Goal: Task Accomplishment & Management: Manage account settings

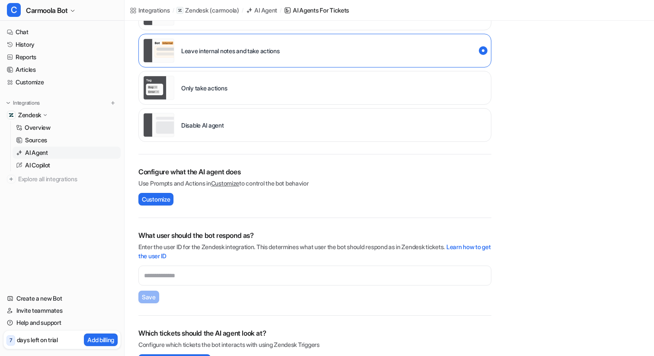
scroll to position [226, 0]
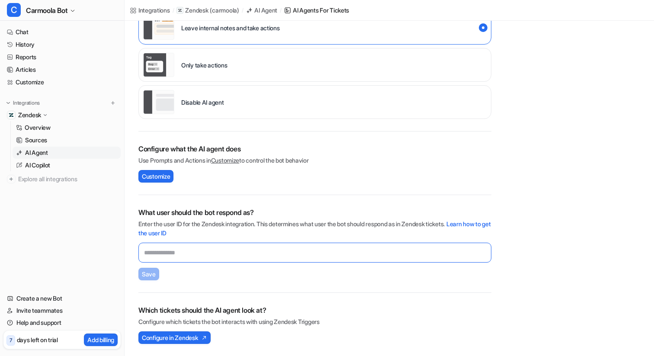
click at [168, 252] on input "text" at bounding box center [314, 253] width 353 height 20
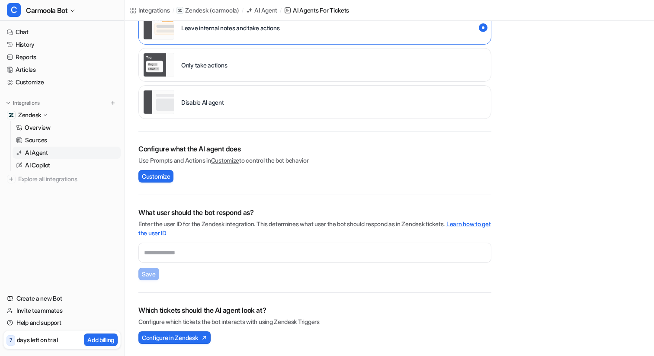
click at [477, 222] on link "Learn how to get the user ID" at bounding box center [314, 228] width 352 height 16
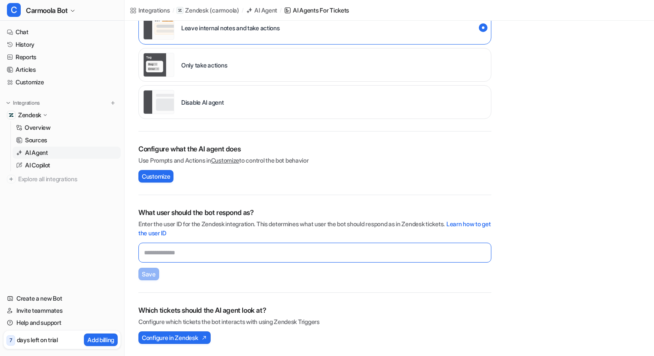
click at [239, 256] on input "text" at bounding box center [314, 253] width 353 height 20
paste input "**********"
type input "**********"
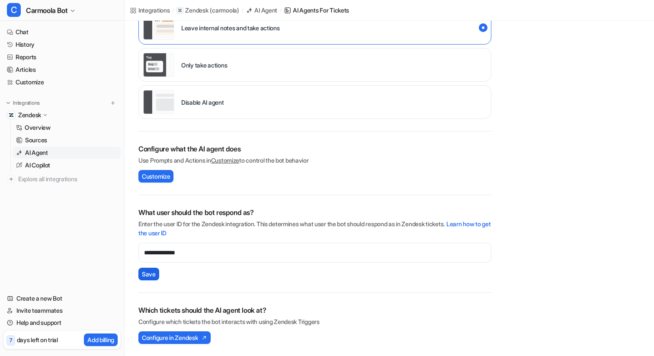
click at [148, 275] on span "Save" at bounding box center [149, 273] width 14 height 9
click at [529, 242] on div "**********" at bounding box center [389, 75] width 529 height 561
click at [41, 83] on link "Customize" at bounding box center [61, 82] width 117 height 12
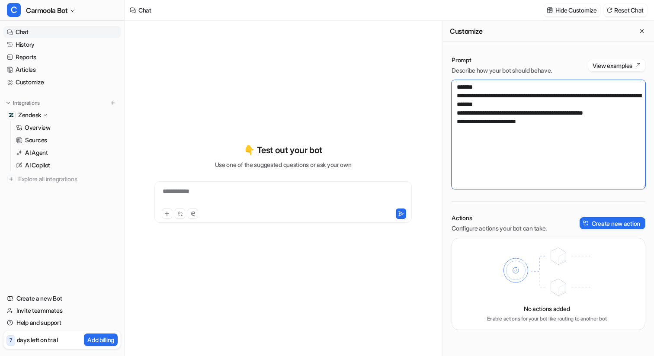
click at [553, 126] on textarea "**********" at bounding box center [548, 134] width 194 height 109
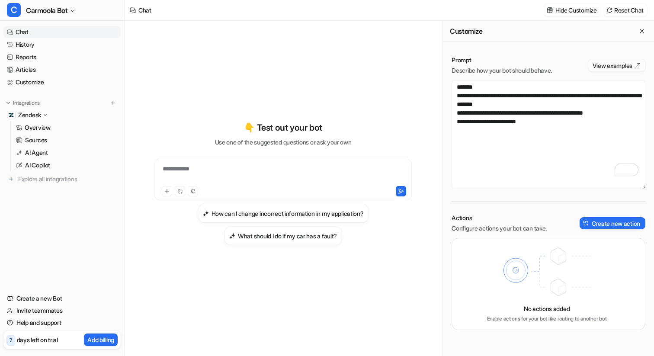
click at [628, 65] on button "View examples" at bounding box center [616, 65] width 57 height 12
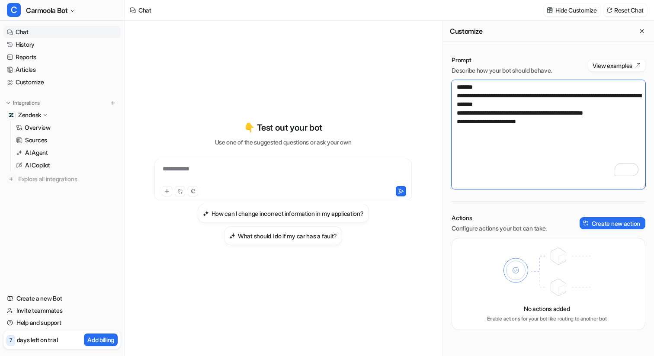
click at [553, 133] on textarea "**********" at bounding box center [548, 134] width 194 height 109
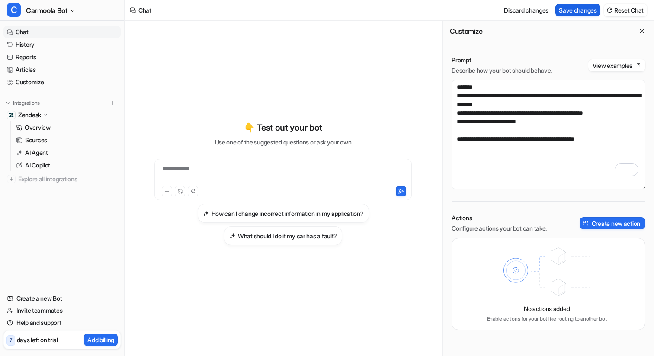
click at [580, 11] on button "Save changes" at bounding box center [577, 10] width 45 height 13
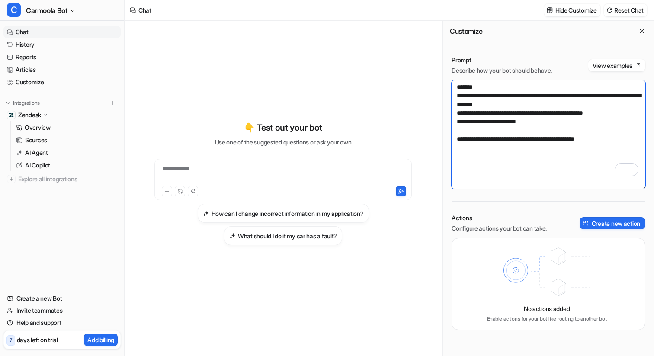
click at [457, 139] on textarea "**********" at bounding box center [548, 134] width 194 height 109
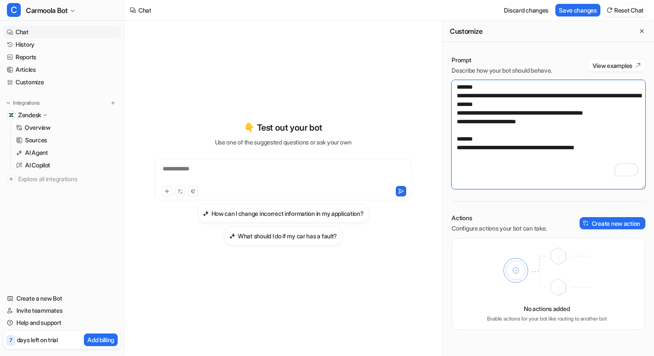
click at [612, 149] on textarea "**********" at bounding box center [548, 134] width 194 height 109
click at [454, 149] on textarea "**********" at bounding box center [548, 134] width 194 height 109
click at [615, 147] on textarea "**********" at bounding box center [548, 134] width 194 height 109
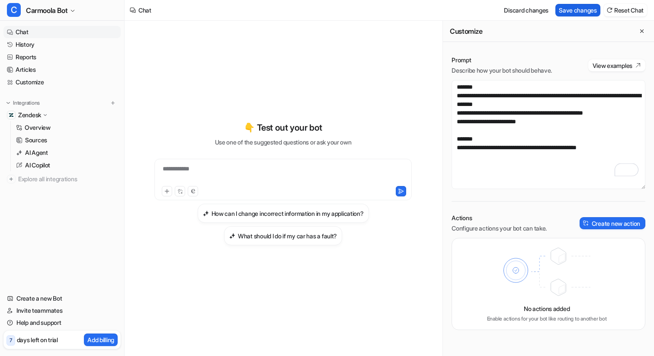
click at [571, 9] on button "Save changes" at bounding box center [577, 10] width 45 height 13
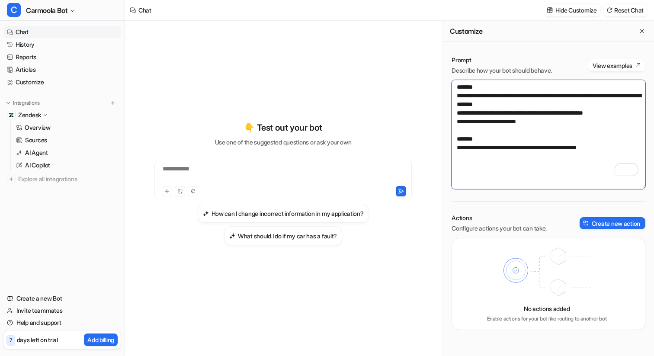
click at [617, 150] on textarea "**********" at bounding box center [548, 134] width 194 height 109
click at [539, 122] on textarea "**********" at bounding box center [548, 134] width 194 height 109
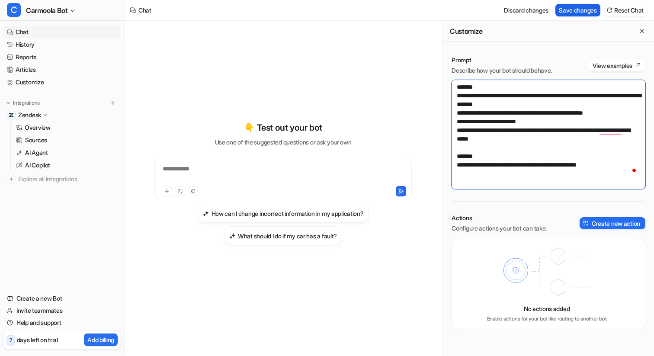
type textarea "**********"
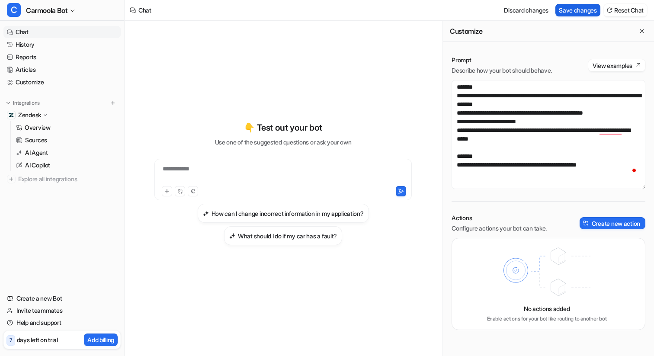
click at [569, 7] on button "Save changes" at bounding box center [577, 10] width 45 height 13
click at [48, 153] on p "AI Agent" at bounding box center [36, 152] width 23 height 9
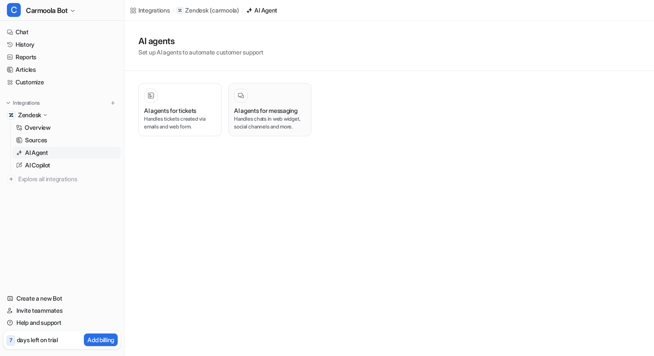
click at [290, 118] on p "Handles chats in web widget, social channels and more." at bounding box center [270, 123] width 72 height 16
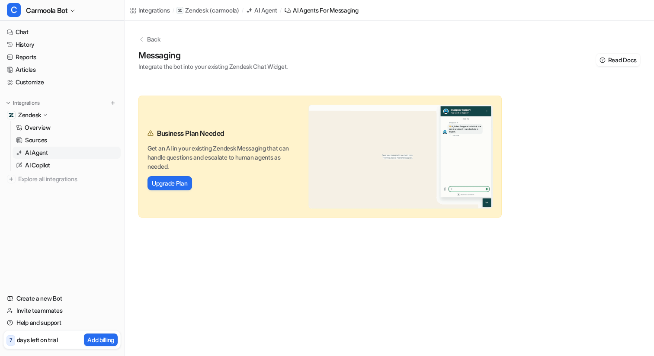
click at [155, 35] on p "Back" at bounding box center [153, 39] width 13 height 9
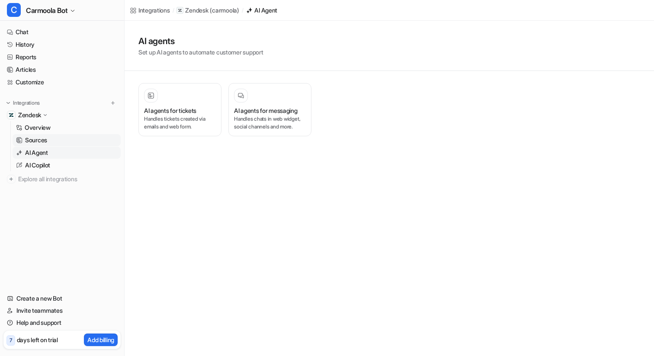
click at [33, 139] on p "Sources" at bounding box center [36, 140] width 22 height 9
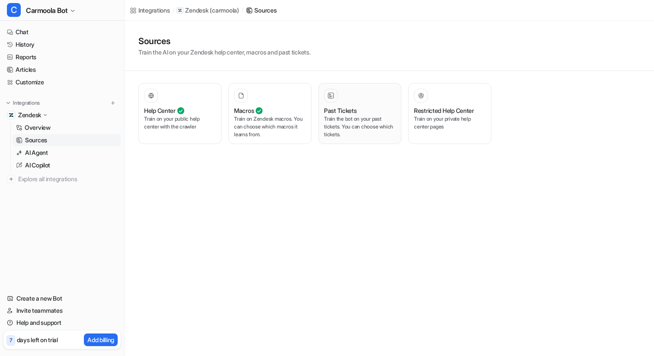
click at [367, 122] on p "Train the bot on your past tickets. You can choose which tickets." at bounding box center [360, 126] width 72 height 23
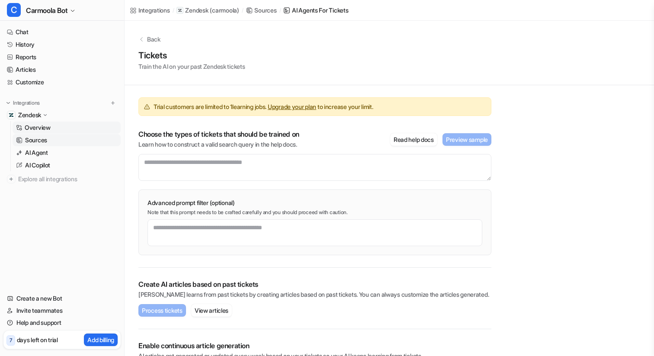
click at [41, 131] on p "Overview" at bounding box center [38, 127] width 26 height 9
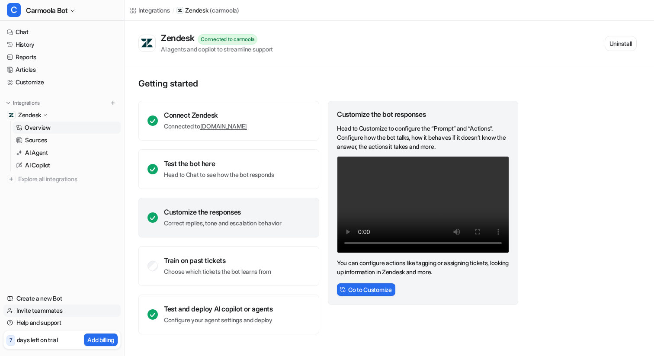
click at [37, 308] on link "Invite teammates" at bounding box center [61, 310] width 117 height 12
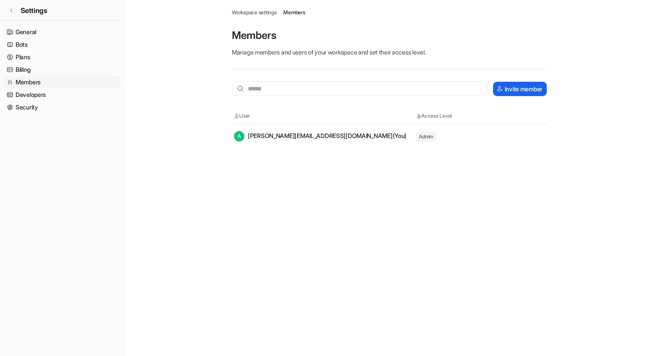
click at [529, 86] on button "Invite member" at bounding box center [520, 89] width 54 height 14
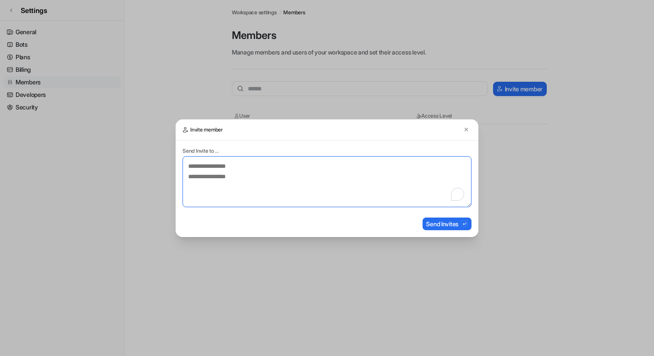
click at [292, 176] on textarea "To enrich screen reader interactions, please activate Accessibility in Grammarl…" at bounding box center [326, 181] width 289 height 51
type textarea "**********"
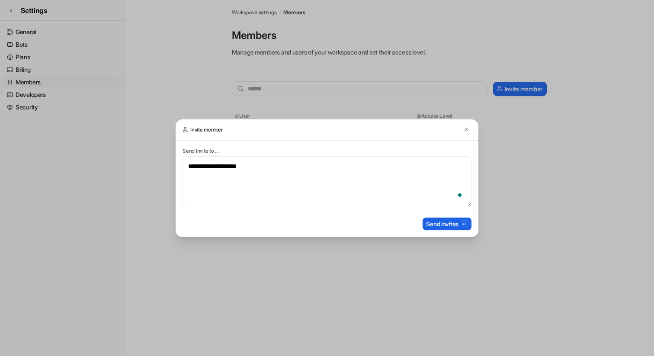
click at [439, 226] on button "Send Invites" at bounding box center [446, 223] width 49 height 13
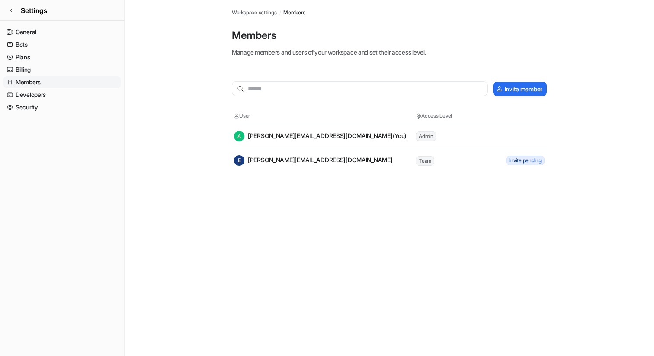
click at [297, 161] on div "E [PERSON_NAME][EMAIL_ADDRESS][DOMAIN_NAME]" at bounding box center [313, 160] width 159 height 10
click at [27, 59] on link "Plans" at bounding box center [61, 57] width 117 height 12
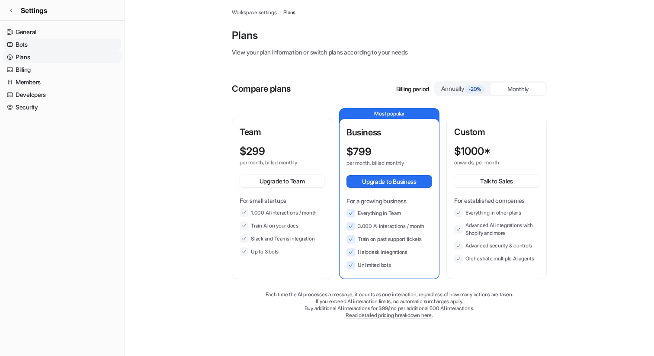
click at [45, 45] on link "Bots" at bounding box center [61, 44] width 117 height 12
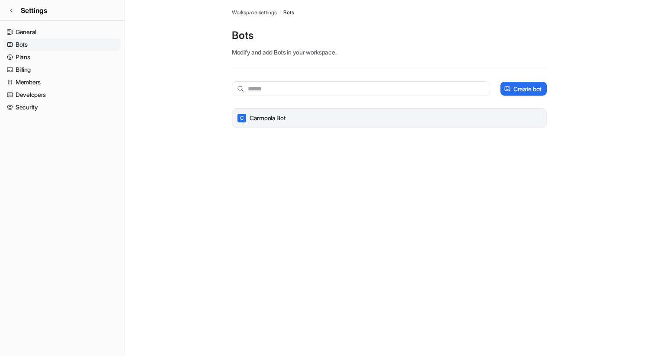
click at [305, 124] on div "C Carmoola Bot" at bounding box center [389, 118] width 315 height 20
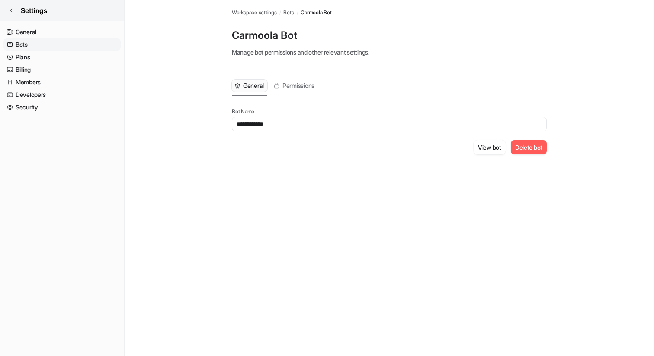
click at [15, 10] on link "Settings" at bounding box center [62, 10] width 124 height 21
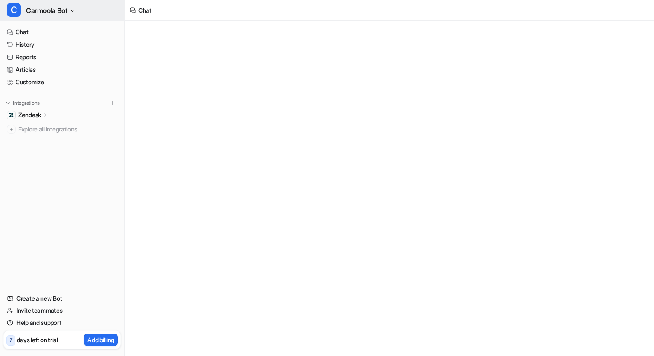
click at [10, 12] on span "C" at bounding box center [14, 10] width 14 height 14
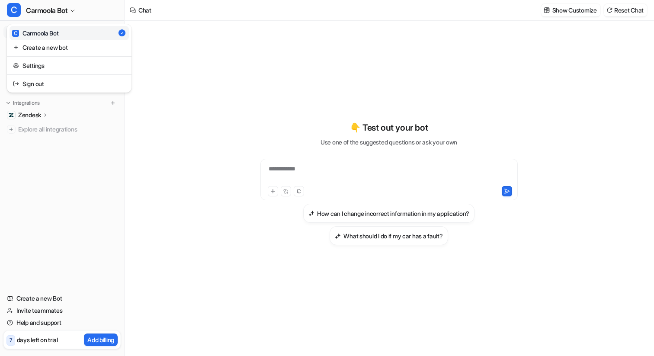
click at [83, 208] on div "C Carmoola Bot C Carmoola Bot Create a new bot Settings Sign out Chat History R…" at bounding box center [62, 178] width 125 height 356
click at [31, 42] on link "History" at bounding box center [61, 44] width 117 height 12
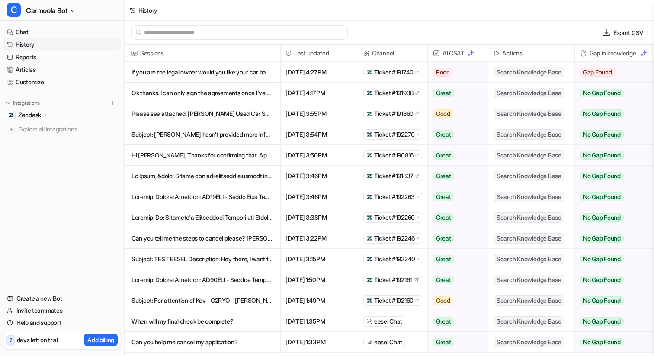
click at [374, 73] on span "Ticket #191740" at bounding box center [393, 72] width 39 height 9
click at [396, 114] on span "Ticket #191860" at bounding box center [393, 113] width 39 height 9
click at [390, 91] on span "Ticket #191938" at bounding box center [393, 93] width 39 height 9
click at [40, 118] on p "Zendesk" at bounding box center [29, 115] width 23 height 9
click at [35, 142] on p "Sources" at bounding box center [36, 140] width 22 height 9
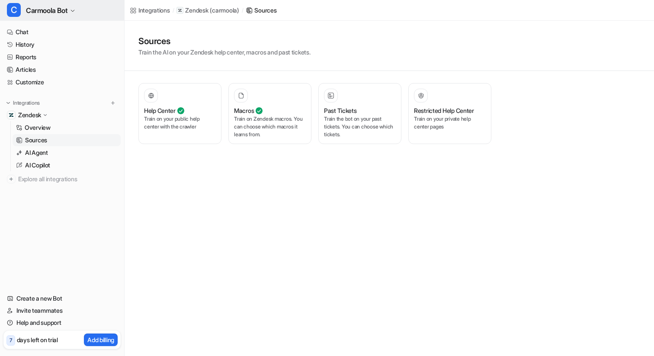
click at [52, 14] on span "Carmoola Bot" at bounding box center [47, 10] width 42 height 12
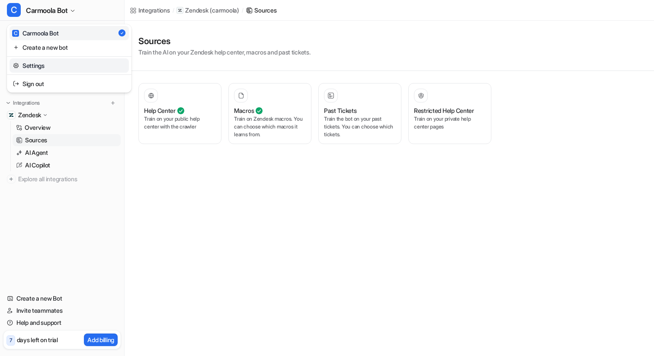
click at [48, 67] on link "Settings" at bounding box center [69, 65] width 119 height 14
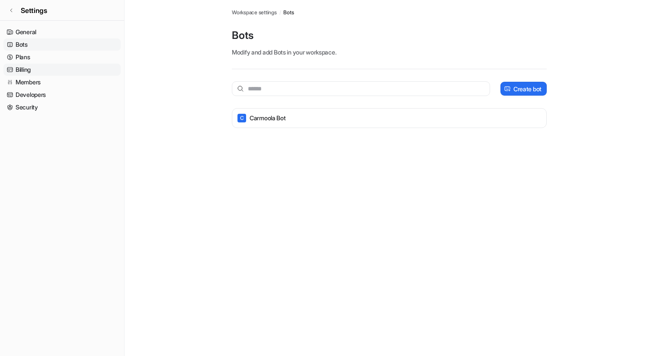
click at [40, 71] on link "Billing" at bounding box center [61, 70] width 117 height 12
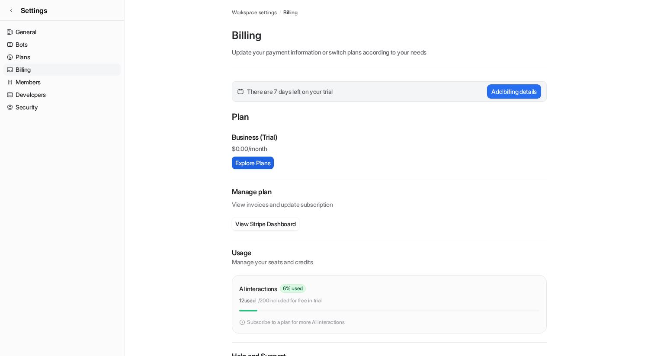
click at [265, 165] on button "Explore Plans" at bounding box center [253, 163] width 42 height 13
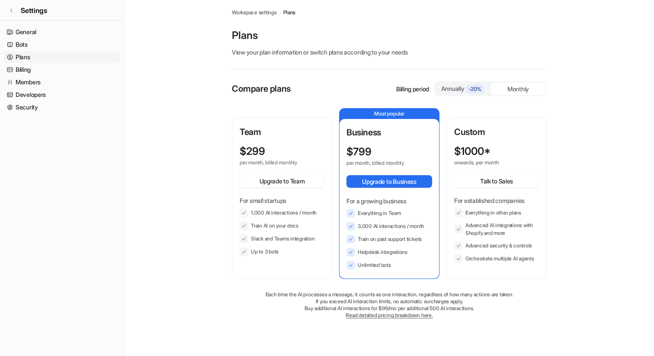
click at [357, 152] on p "$ 799" at bounding box center [358, 152] width 25 height 12
click at [458, 91] on div "Annually -20%" at bounding box center [462, 89] width 48 height 10
click at [499, 89] on div "Monthly" at bounding box center [517, 89] width 55 height 13
drag, startPoint x: 358, startPoint y: 226, endPoint x: 424, endPoint y: 225, distance: 66.2
click at [425, 224] on li "3,000 AI interactions / month" at bounding box center [389, 226] width 86 height 9
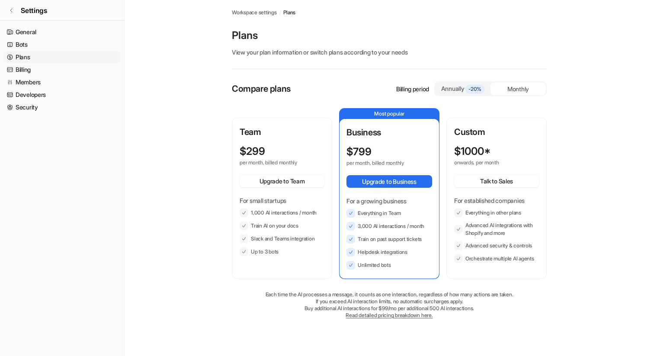
click at [378, 266] on li "Unlimited bots" at bounding box center [389, 265] width 86 height 9
click at [367, 243] on ul "Everything in Team 3,000 AI interactions / month Train on past support tickets …" at bounding box center [389, 239] width 86 height 61
drag, startPoint x: 358, startPoint y: 240, endPoint x: 424, endPoint y: 239, distance: 65.7
click at [424, 239] on li "Train on past support tickets" at bounding box center [389, 239] width 86 height 9
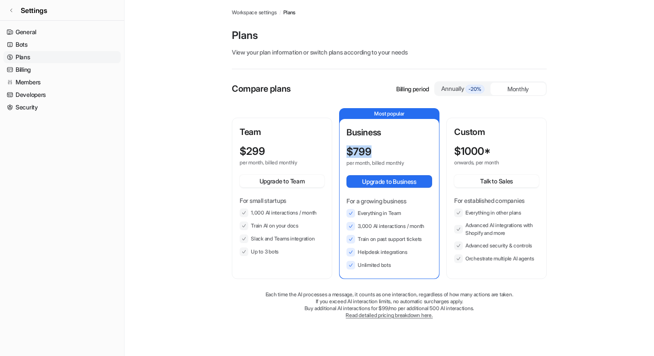
drag, startPoint x: 348, startPoint y: 151, endPoint x: 380, endPoint y: 151, distance: 32.4
click at [380, 151] on div "$ 799" at bounding box center [381, 152] width 70 height 12
click at [11, 8] on icon at bounding box center [11, 10] width 5 height 5
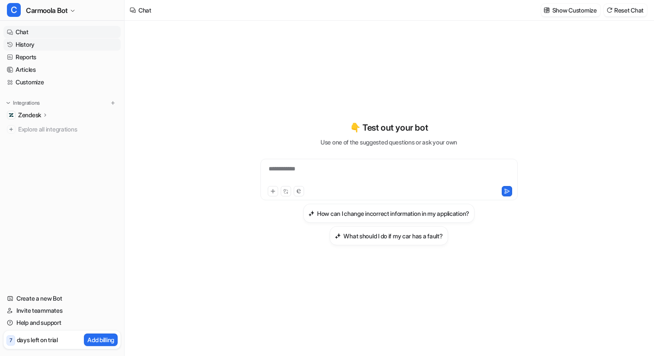
click at [36, 42] on link "History" at bounding box center [61, 44] width 117 height 12
click at [36, 43] on link "History" at bounding box center [61, 44] width 117 height 12
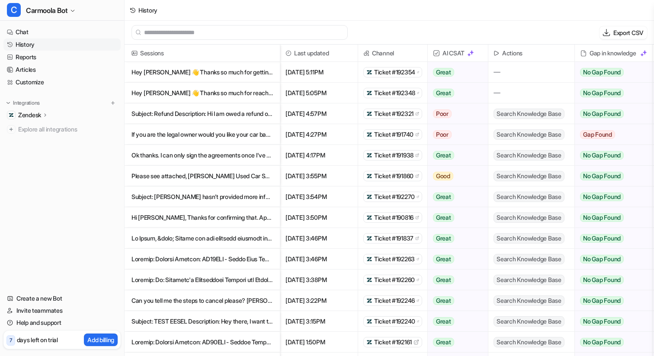
click at [392, 114] on span "Ticket #192321" at bounding box center [393, 113] width 39 height 9
click at [48, 86] on link "Customize" at bounding box center [61, 82] width 117 height 12
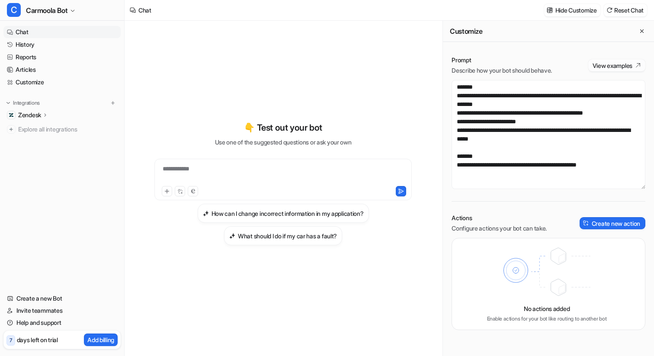
click at [618, 66] on button "View examples" at bounding box center [616, 65] width 57 height 12
